Goal: Task Accomplishment & Management: Manage account settings

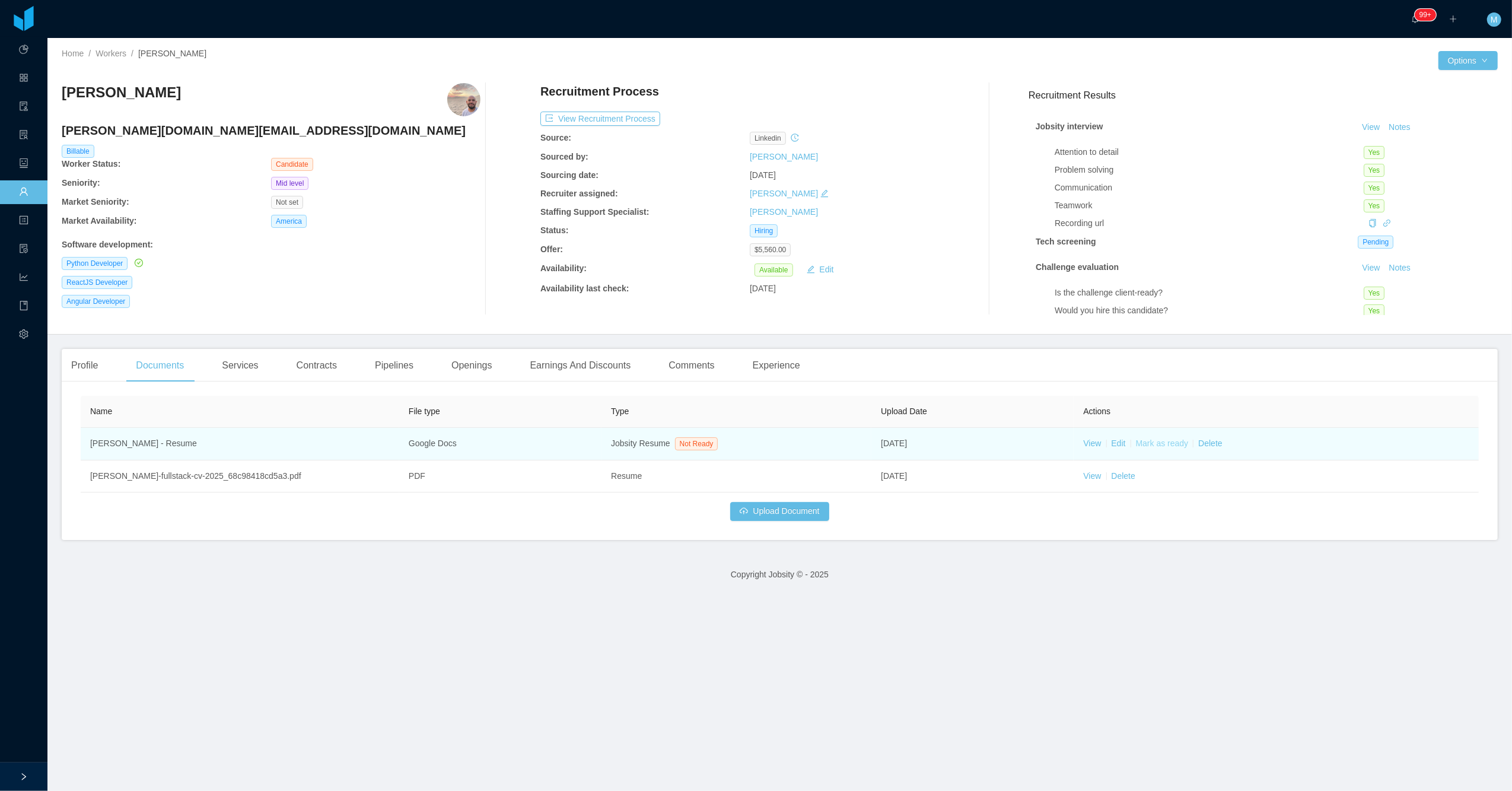
click at [1159, 442] on link "Mark as ready" at bounding box center [1162, 443] width 52 height 9
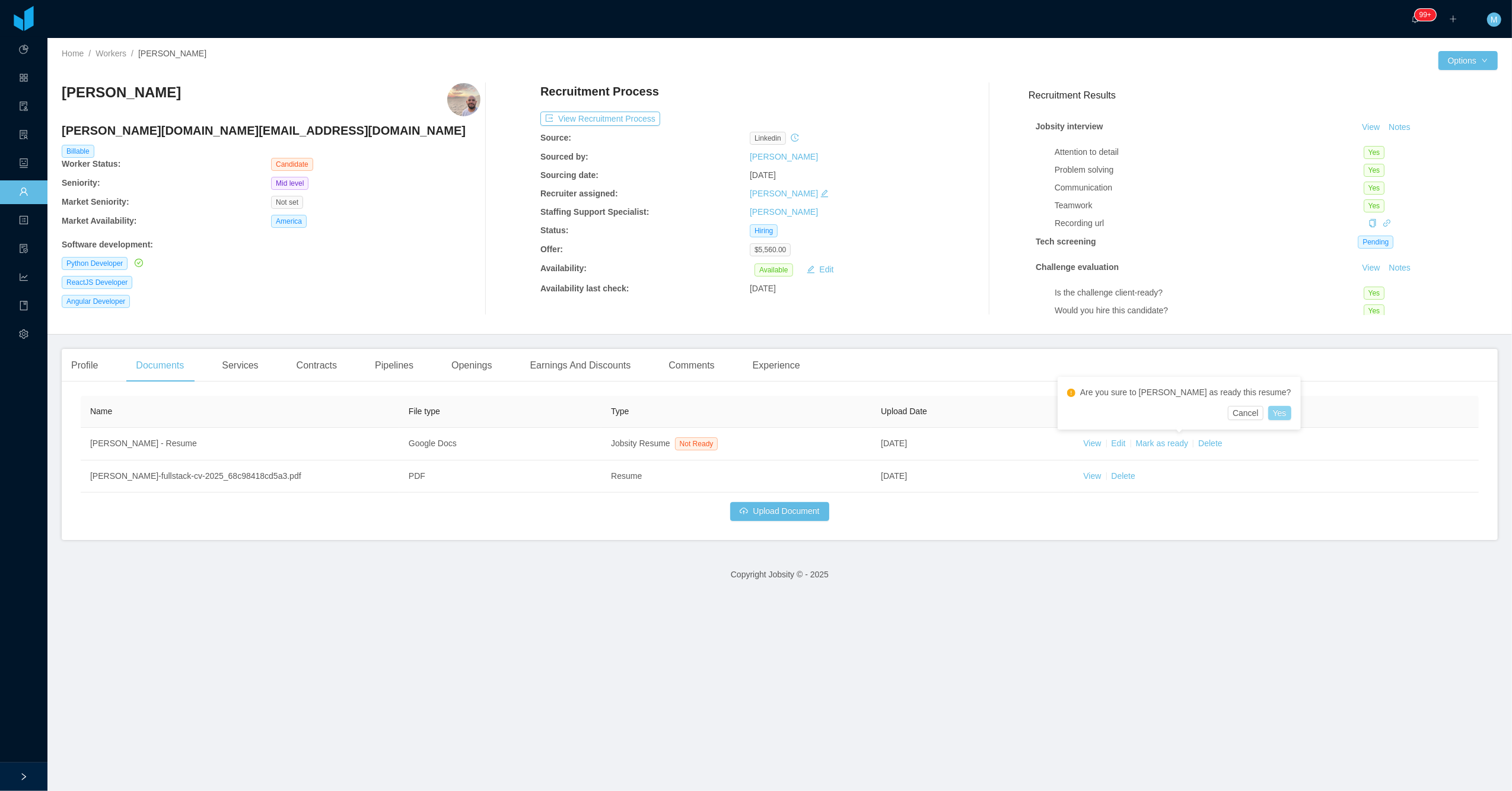
drag, startPoint x: 1232, startPoint y: 413, endPoint x: 1273, endPoint y: 340, distance: 83.7
click at [1268, 413] on button "Yes" at bounding box center [1280, 413] width 23 height 14
click at [1384, 128] on button "Notes" at bounding box center [1399, 127] width 31 height 14
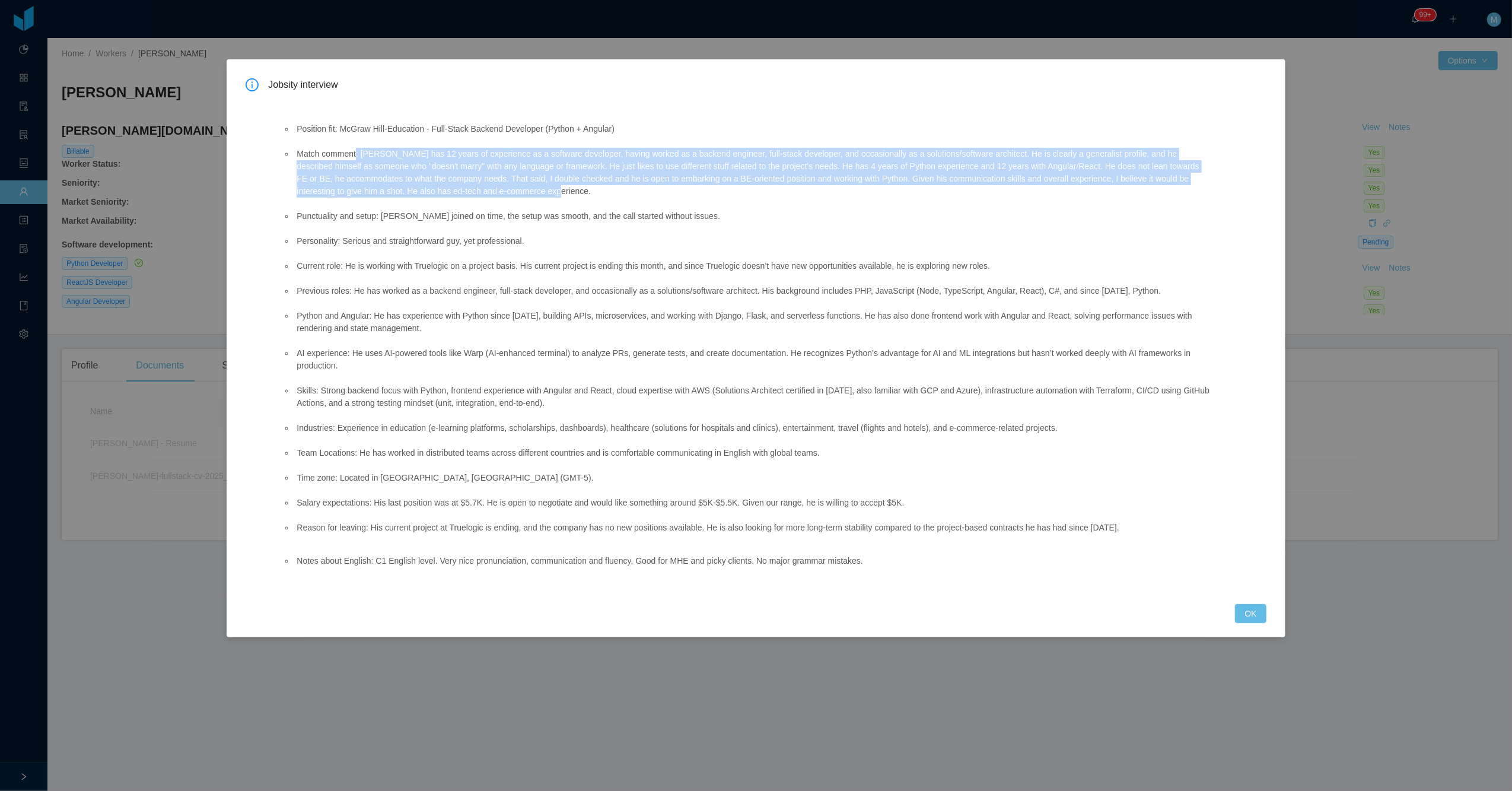
drag, startPoint x: 357, startPoint y: 153, endPoint x: 546, endPoint y: 188, distance: 192.2
click at [546, 188] on li "Match comment: Luis has 12 years of experience as a software developer, having …" at bounding box center [751, 172] width 916 height 50
copy li ": Luis has 12 years of experience as a software developer, having worked as a b…"
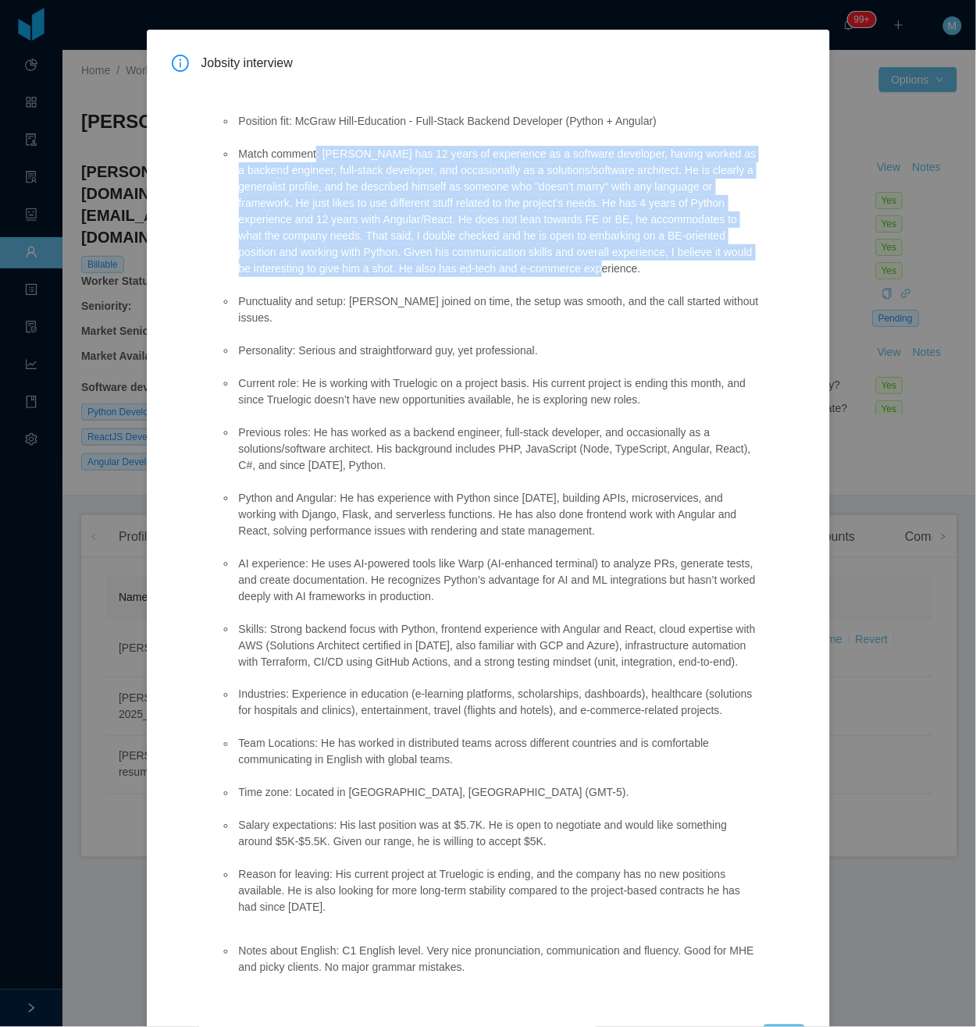
scroll to position [109, 0]
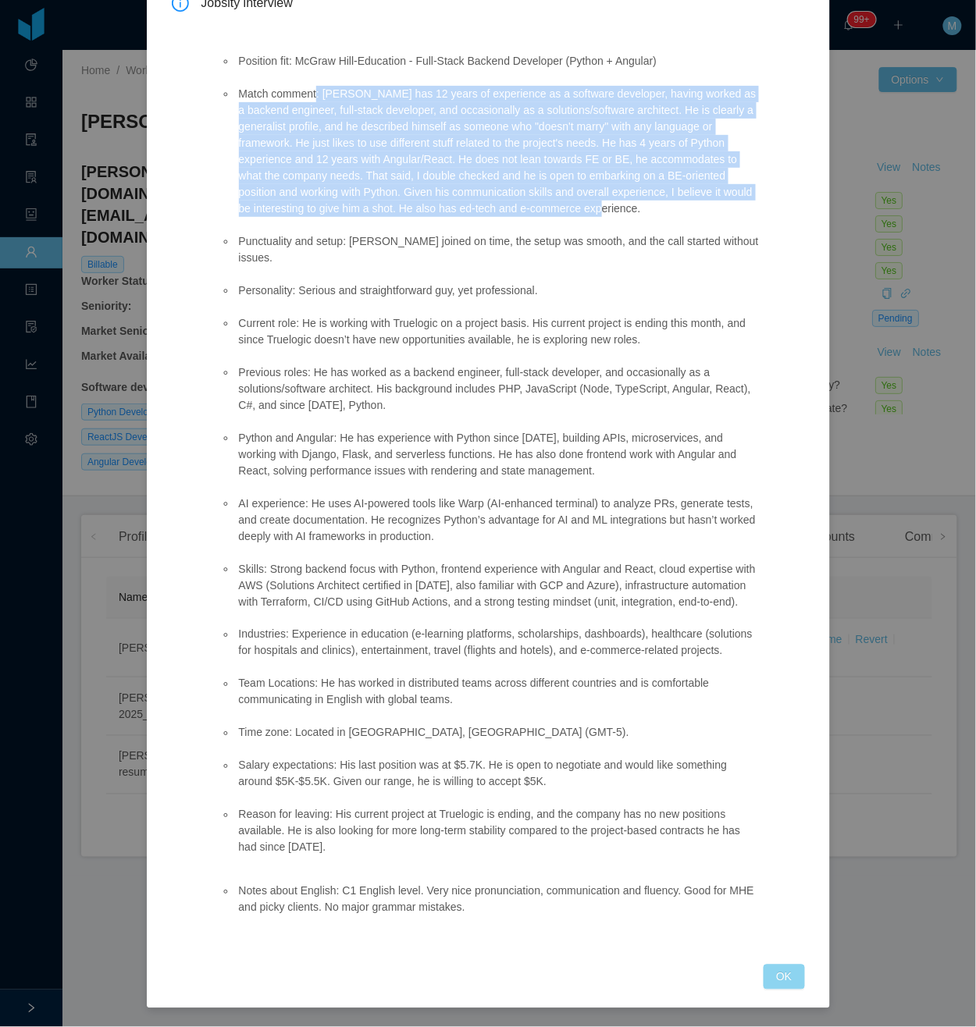
drag, startPoint x: 773, startPoint y: 978, endPoint x: 322, endPoint y: 73, distance: 1010.6
click at [768, 969] on button "OK" at bounding box center [783, 977] width 41 height 25
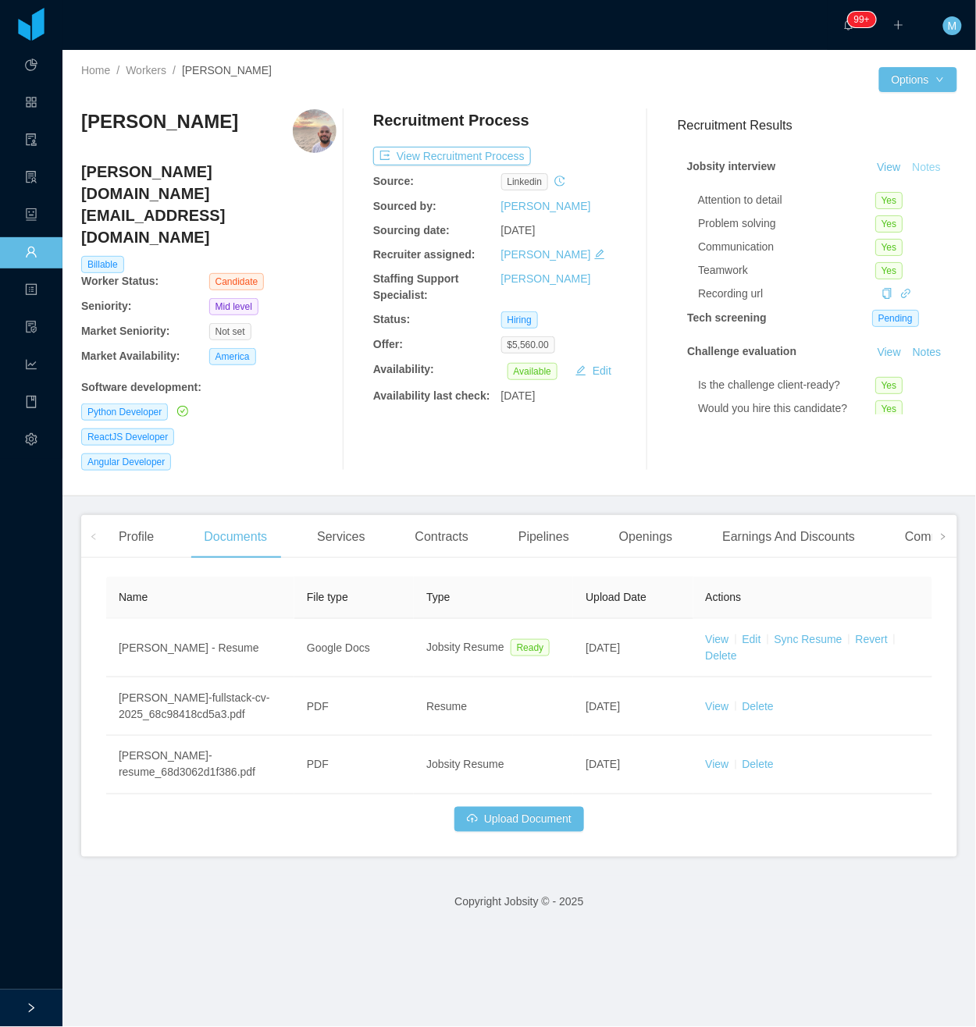
scroll to position [31, 0]
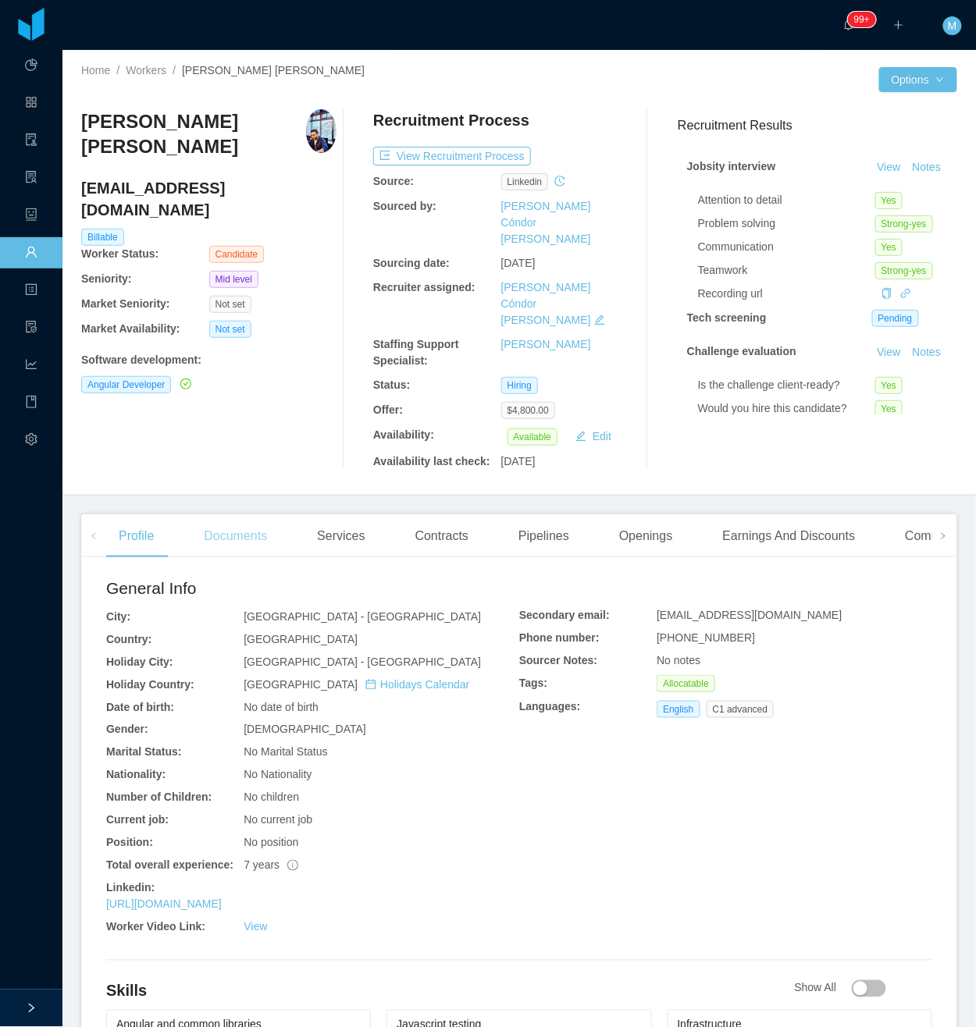
click at [239, 514] on div "Documents" at bounding box center [235, 536] width 88 height 44
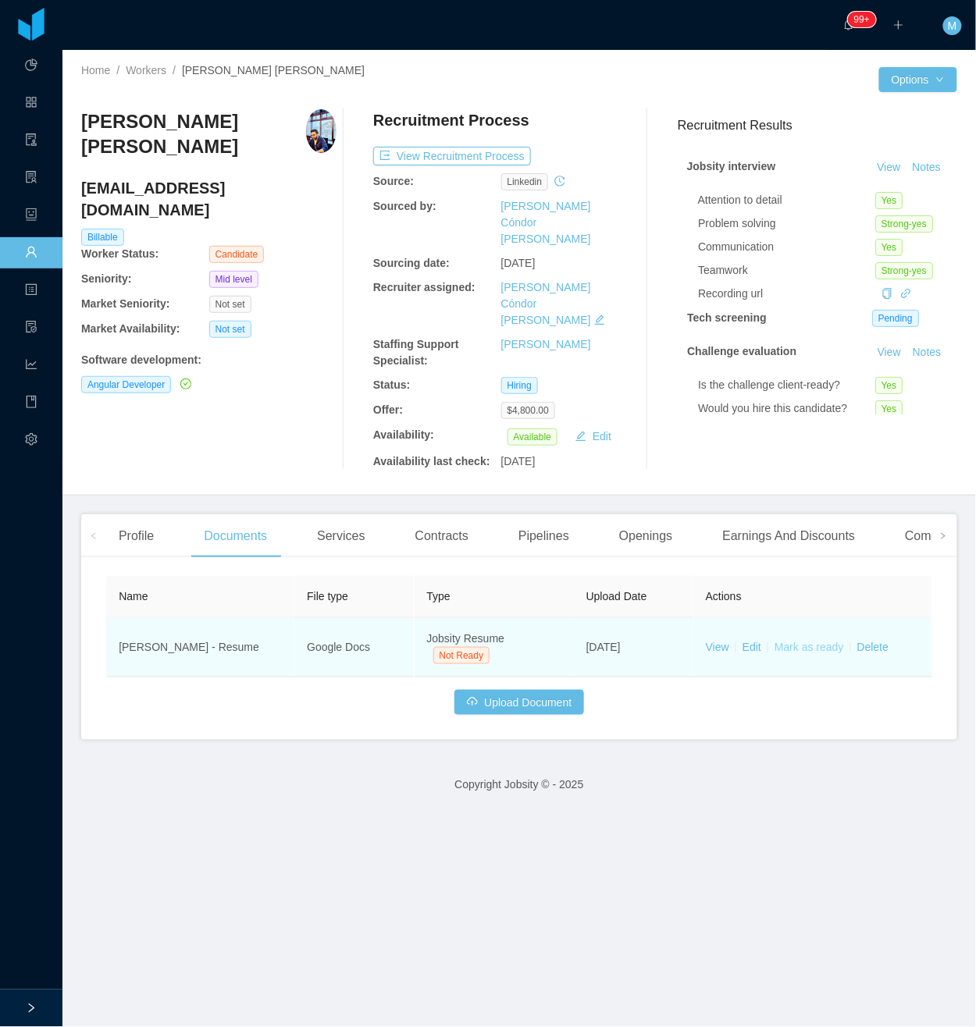
click at [810, 641] on link "Mark as ready" at bounding box center [808, 647] width 69 height 12
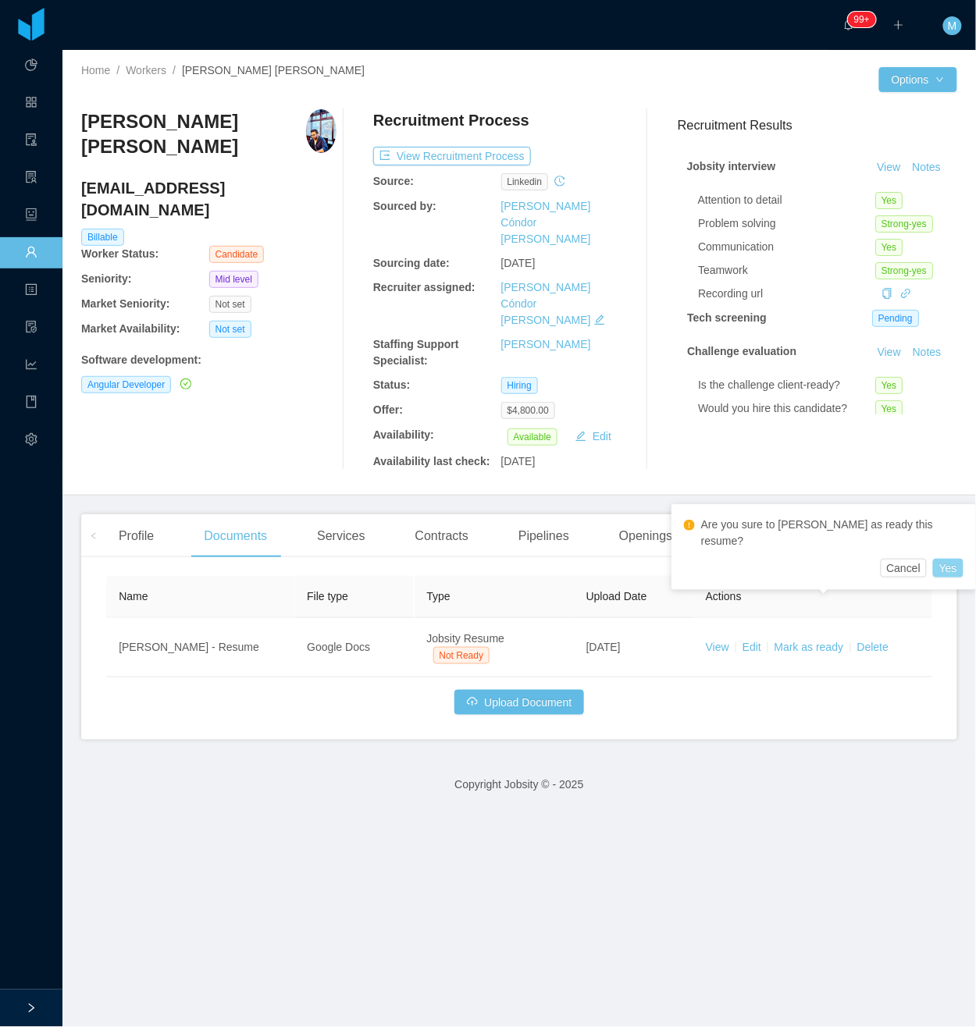
drag, startPoint x: 895, startPoint y: 544, endPoint x: 891, endPoint y: 551, distance: 8.0
click at [933, 559] on button "Yes" at bounding box center [948, 568] width 30 height 19
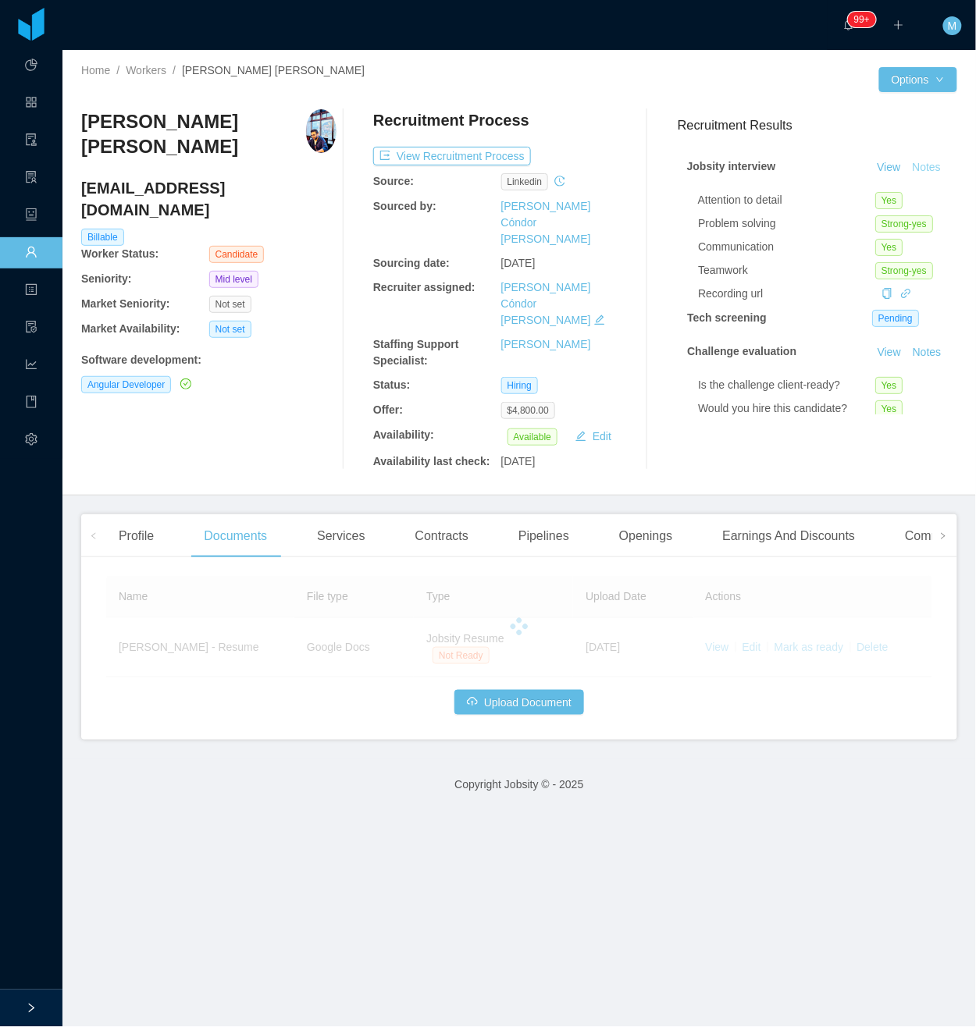
click at [906, 177] on button "Notes" at bounding box center [926, 167] width 41 height 19
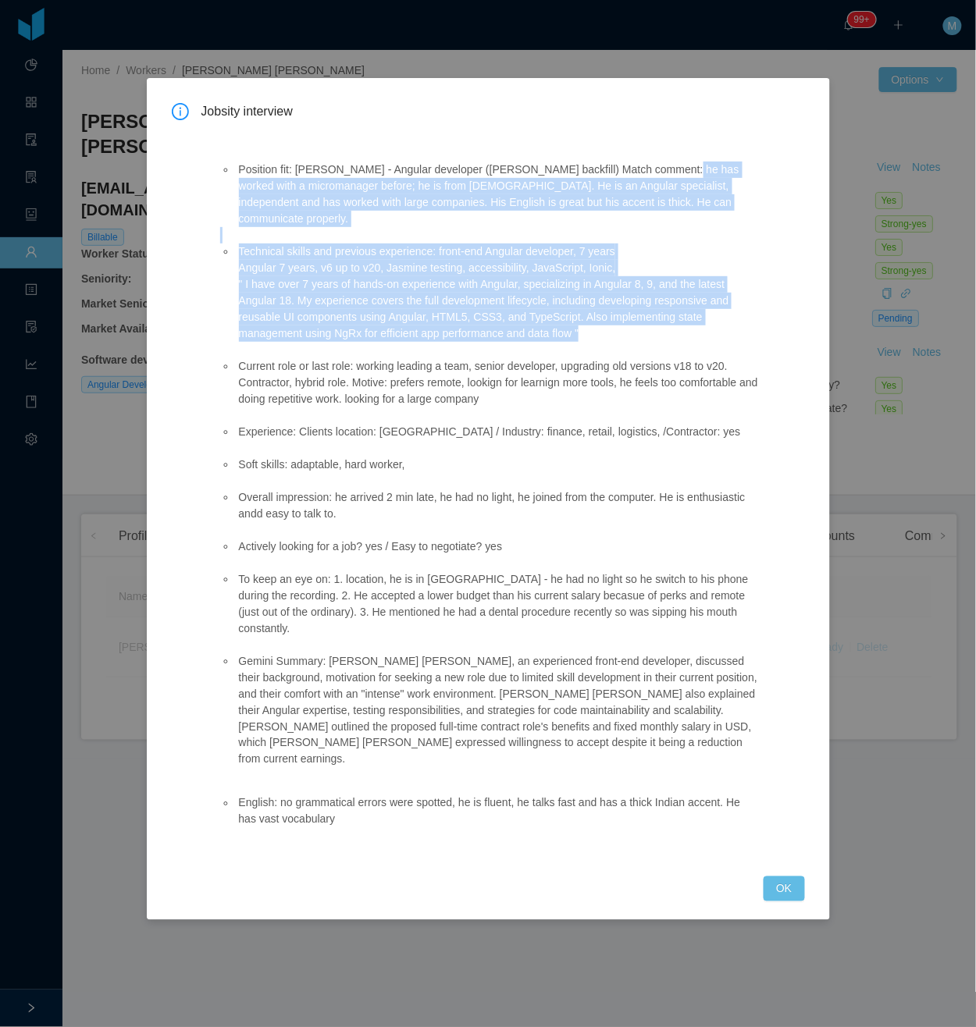
drag, startPoint x: 659, startPoint y: 167, endPoint x: 622, endPoint y: 319, distance: 156.6
click at [622, 319] on ul "Position fit: [PERSON_NAME] - Angular developer ([PERSON_NAME] backfill) Match …" at bounding box center [490, 464] width 541 height 639
copy ul "he has worked with a micromanager before; he is from [DEMOGRAPHIC_DATA]. He is …"
click at [790, 877] on button "OK" at bounding box center [783, 889] width 41 height 25
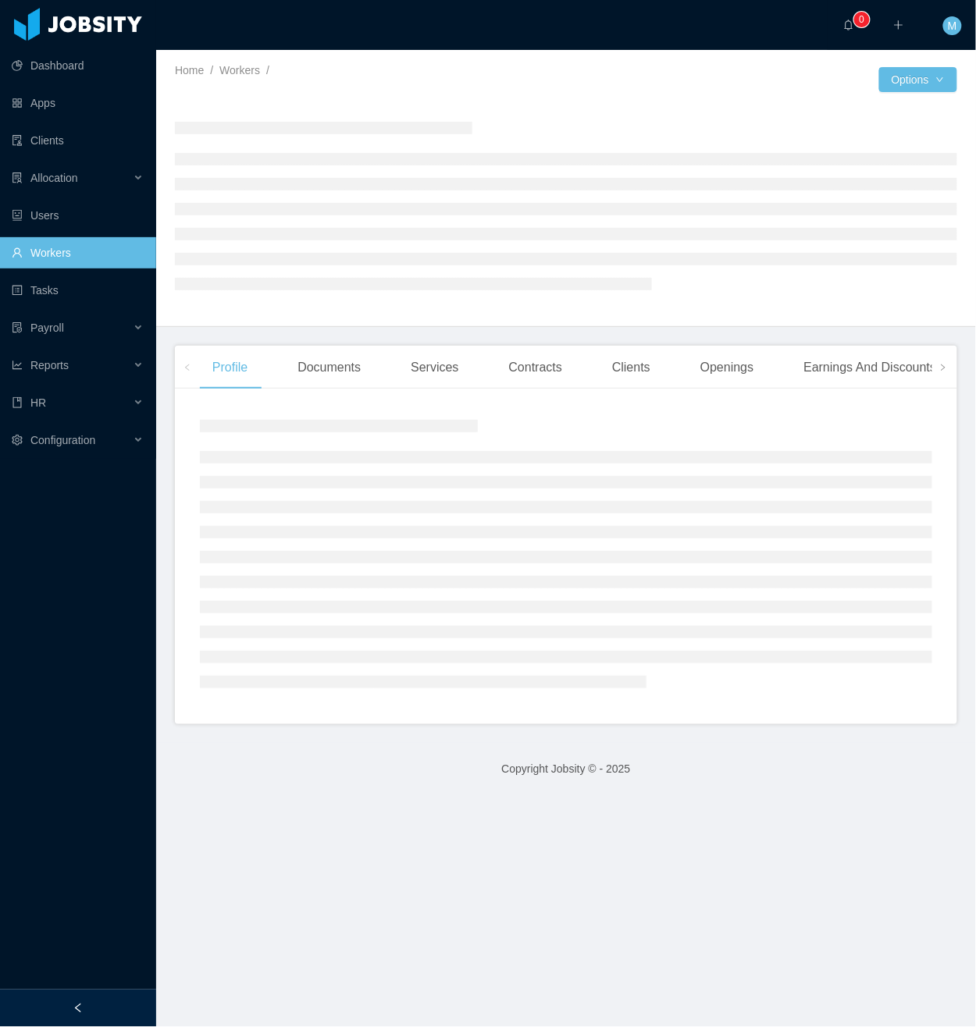
click at [111, 1001] on div at bounding box center [78, 1008] width 156 height 37
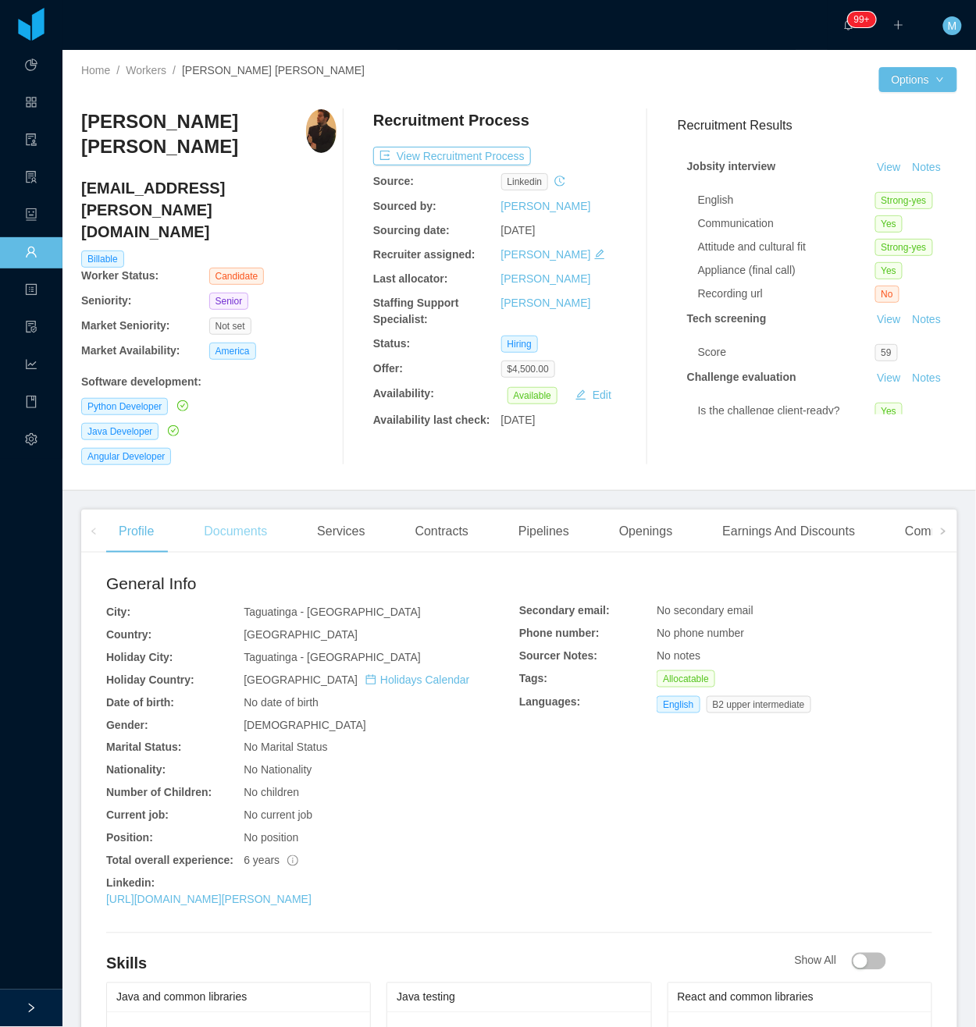
click at [245, 510] on div "Documents" at bounding box center [235, 532] width 88 height 44
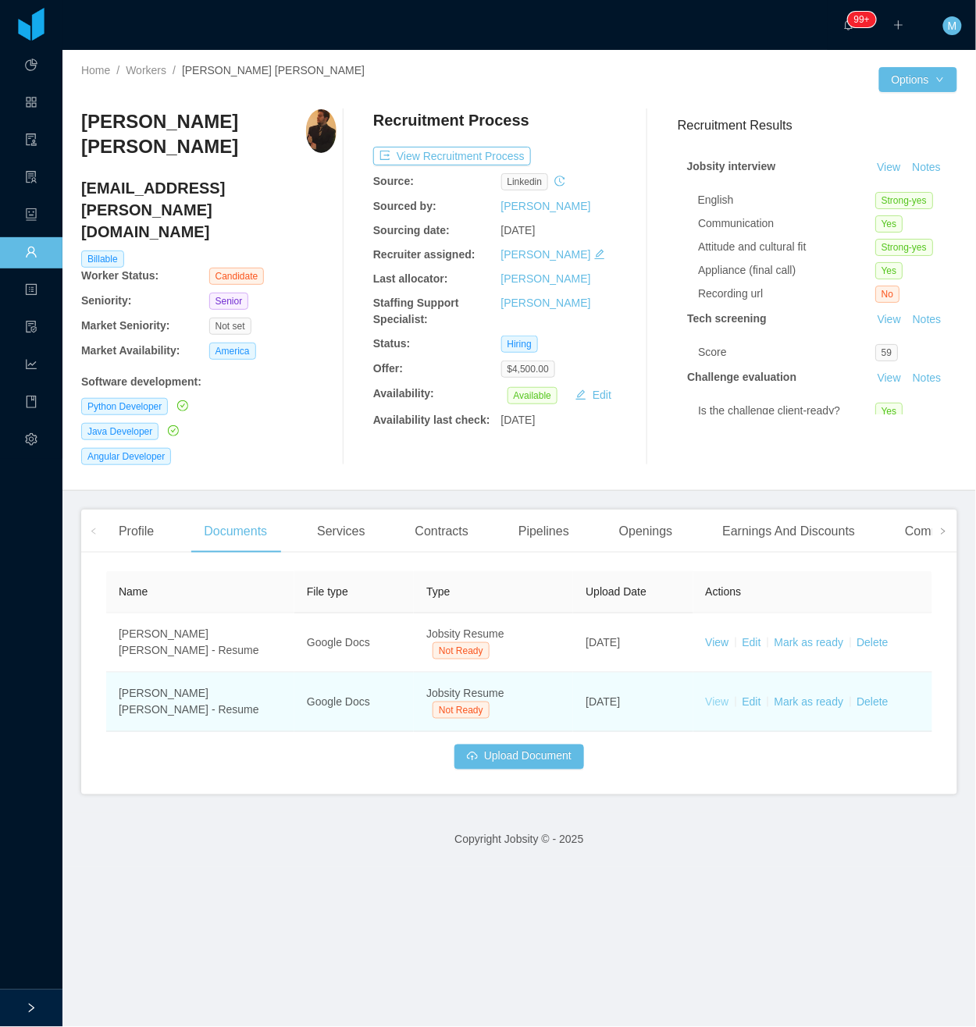
click at [706, 695] on link "View" at bounding box center [717, 701] width 23 height 12
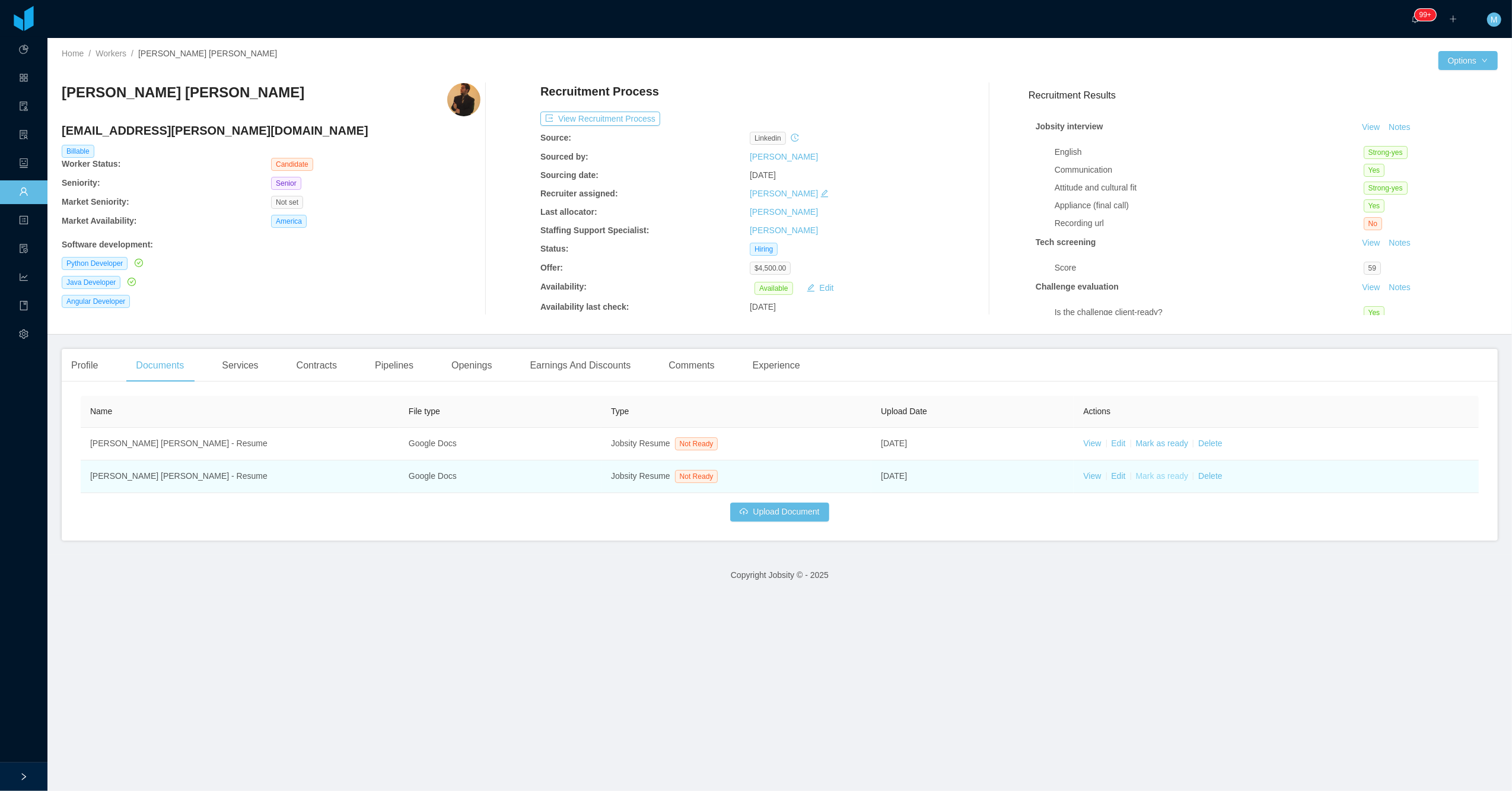
click at [741, 473] on link "Mark as ready" at bounding box center [1162, 476] width 52 height 9
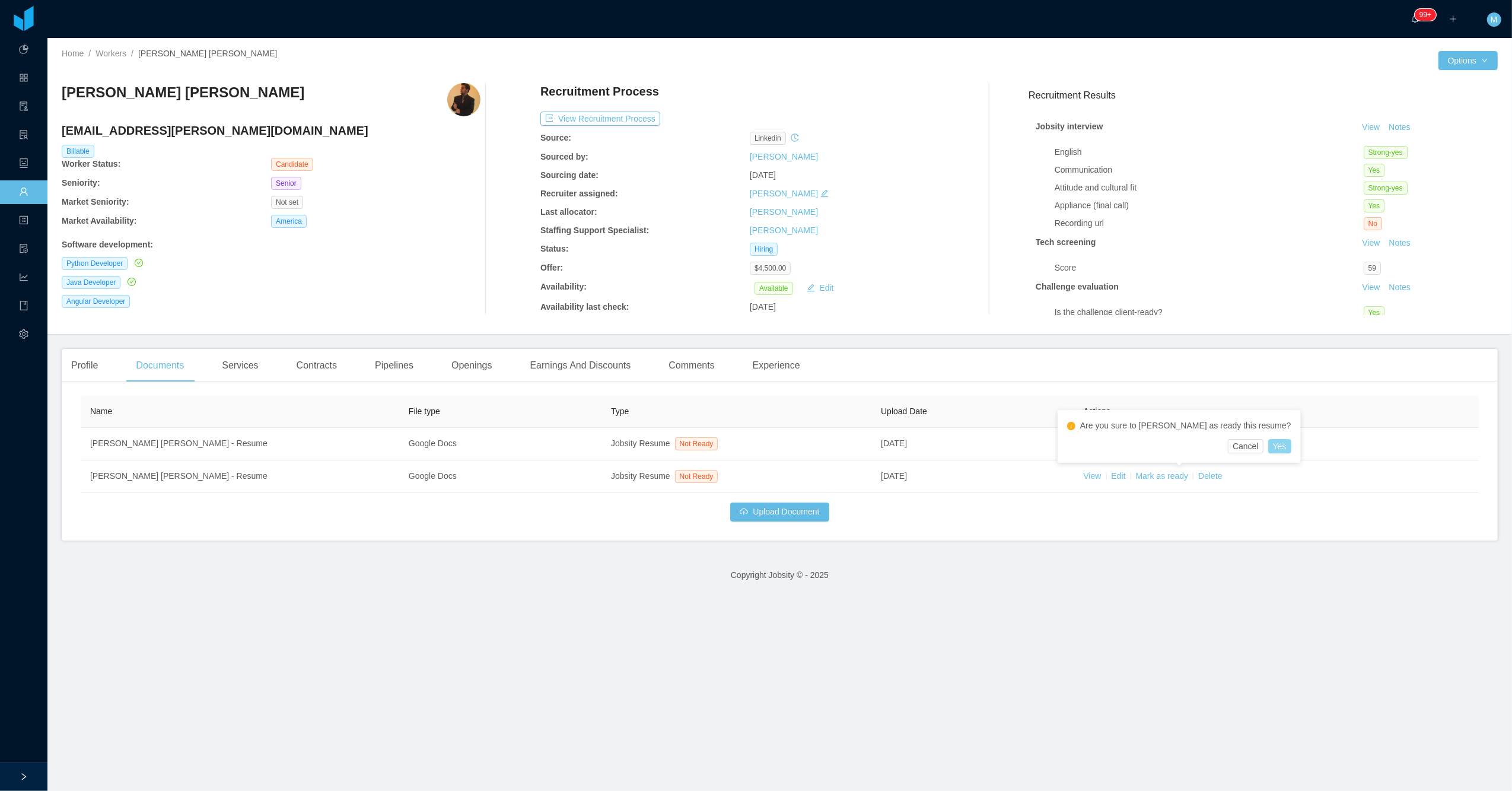
click at [741, 451] on button "Yes" at bounding box center [1280, 446] width 23 height 14
